Goal: Ask a question: Seek information or help from site administrators or community

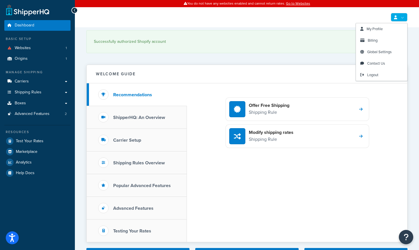
click at [404, 18] on link at bounding box center [398, 17] width 17 height 9
click at [386, 42] on link "Billing" at bounding box center [381, 41] width 51 height 12
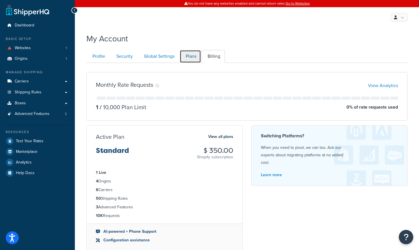
click at [193, 57] on link "Plans" at bounding box center [190, 56] width 21 height 13
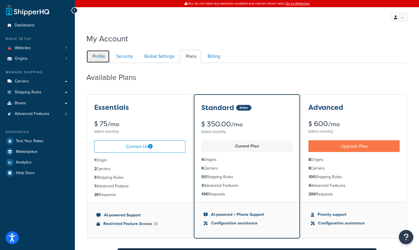
click at [106, 57] on link "Profile" at bounding box center [97, 56] width 23 height 13
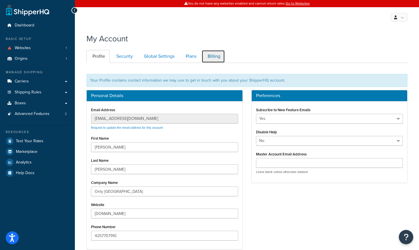
click at [219, 56] on link "Billing" at bounding box center [212, 56] width 23 height 13
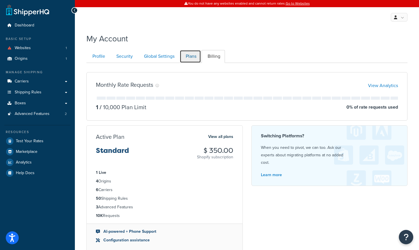
click at [188, 55] on link "Plans" at bounding box center [190, 56] width 21 height 13
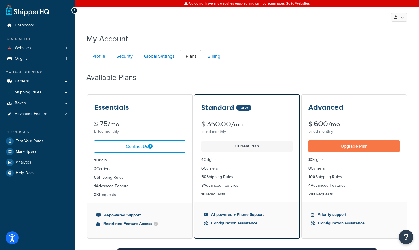
scroll to position [63, 0]
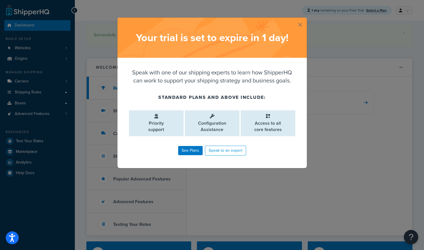
click at [305, 19] on button "button" at bounding box center [305, 18] width 1 height 1
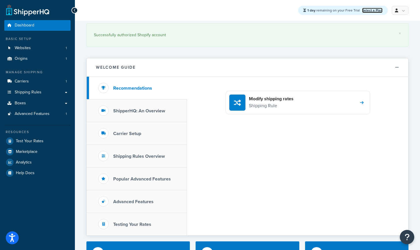
click at [370, 11] on link "Select a Plan" at bounding box center [372, 10] width 20 height 5
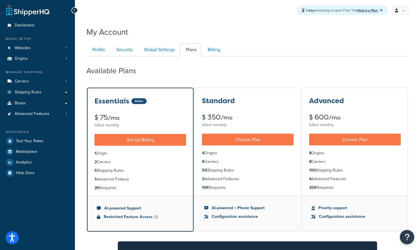
scroll to position [15, 0]
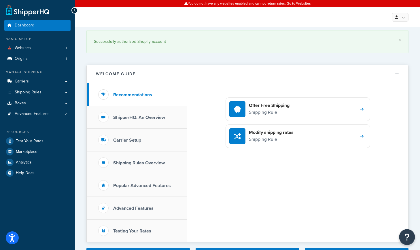
click at [412, 237] on button "Open Resource Center" at bounding box center [407, 238] width 16 height 16
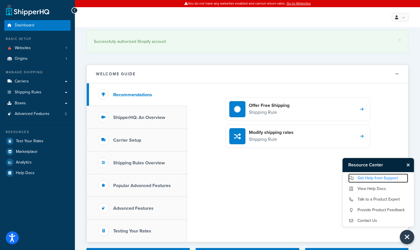
click at [369, 181] on link "Get Help from Support" at bounding box center [378, 178] width 60 height 9
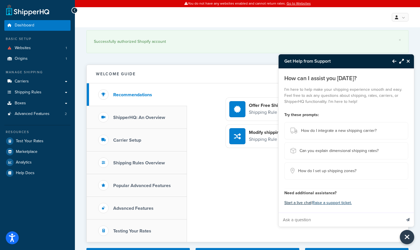
click at [293, 203] on button "Start a live chat" at bounding box center [297, 203] width 27 height 8
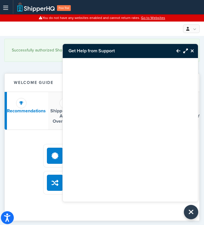
click at [67, 9] on span "Free Trial" at bounding box center [64, 8] width 14 height 6
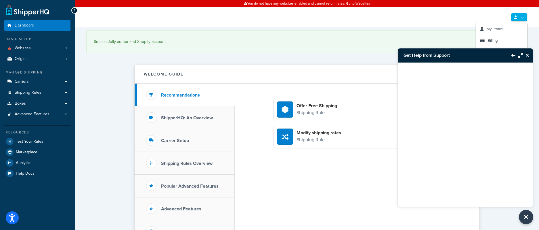
click at [419, 19] on link at bounding box center [519, 17] width 17 height 9
click at [419, 41] on link "Billing" at bounding box center [501, 41] width 51 height 12
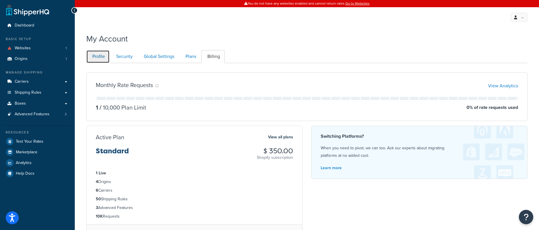
click at [97, 56] on link "Profile" at bounding box center [97, 56] width 23 height 13
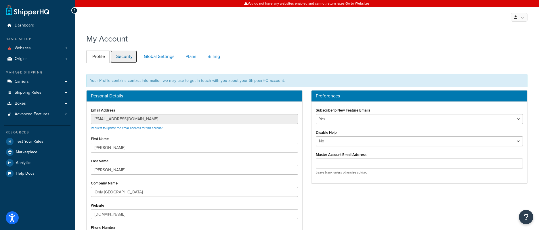
click at [126, 54] on link "Security" at bounding box center [123, 56] width 27 height 13
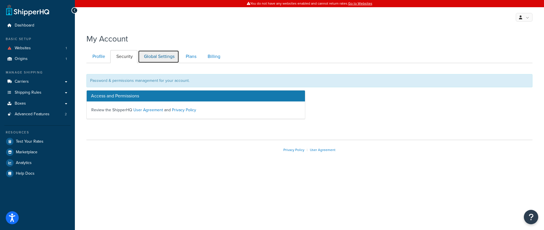
click at [167, 59] on link "Global Settings" at bounding box center [158, 56] width 41 height 13
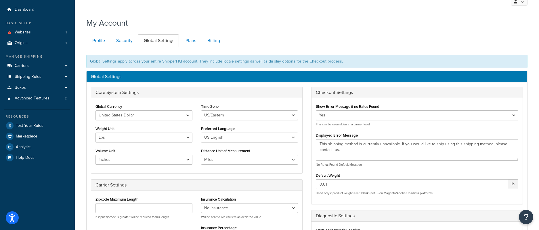
scroll to position [5, 0]
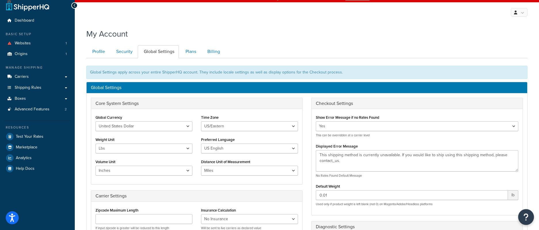
click at [525, 214] on icon "Open Resource Center" at bounding box center [526, 217] width 5 height 8
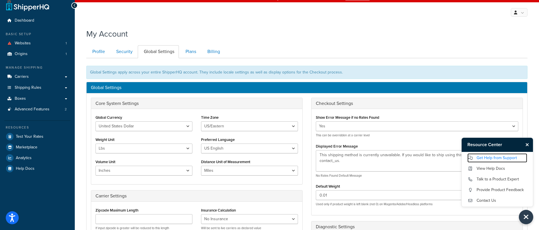
click at [494, 158] on link "Get Help from Support" at bounding box center [498, 157] width 60 height 9
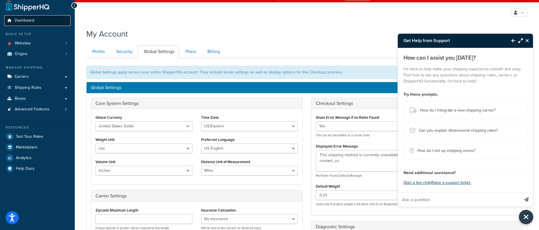
click at [16, 20] on span "Dashboard" at bounding box center [25, 20] width 20 height 5
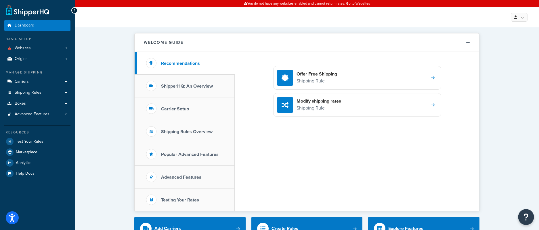
click at [531, 217] on button "Open Resource Center" at bounding box center [527, 217] width 16 height 16
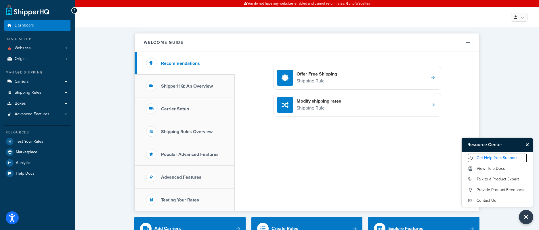
click at [488, 159] on link "Get Help from Support" at bounding box center [498, 157] width 60 height 9
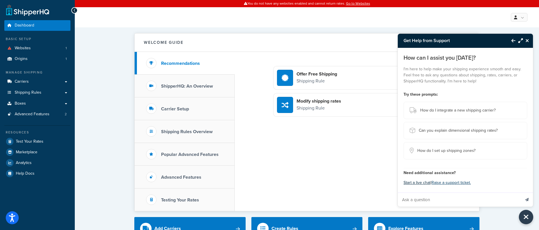
click at [420, 181] on button "Start a live chat" at bounding box center [417, 182] width 27 height 8
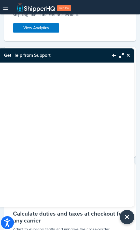
scroll to position [1004, 0]
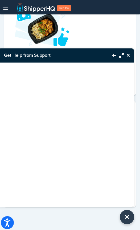
click at [128, 55] on icon "Close Resource Center" at bounding box center [127, 55] width 3 height 5
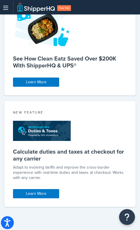
click at [127, 217] on icon "Open Resource Center" at bounding box center [126, 217] width 5 height 8
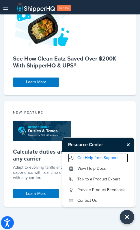
click at [89, 158] on link "Get Help from Support" at bounding box center [98, 157] width 60 height 9
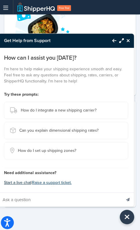
click at [17, 183] on button "Start a live chat" at bounding box center [17, 182] width 27 height 8
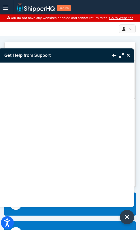
scroll to position [0, 0]
click at [128, 54] on icon "Close Resource Center" at bounding box center [127, 55] width 3 height 5
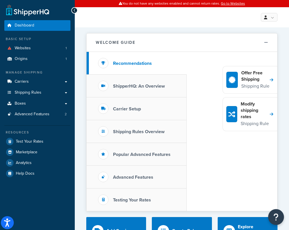
click at [140, 215] on icon "Open Resource Center" at bounding box center [276, 217] width 5 height 8
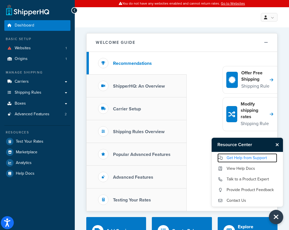
click at [140, 156] on link "Get Help from Support" at bounding box center [248, 157] width 60 height 9
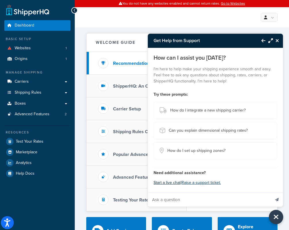
click at [140, 182] on button "Start a live chat" at bounding box center [167, 182] width 27 height 8
